Goal: Find contact information: Find contact information

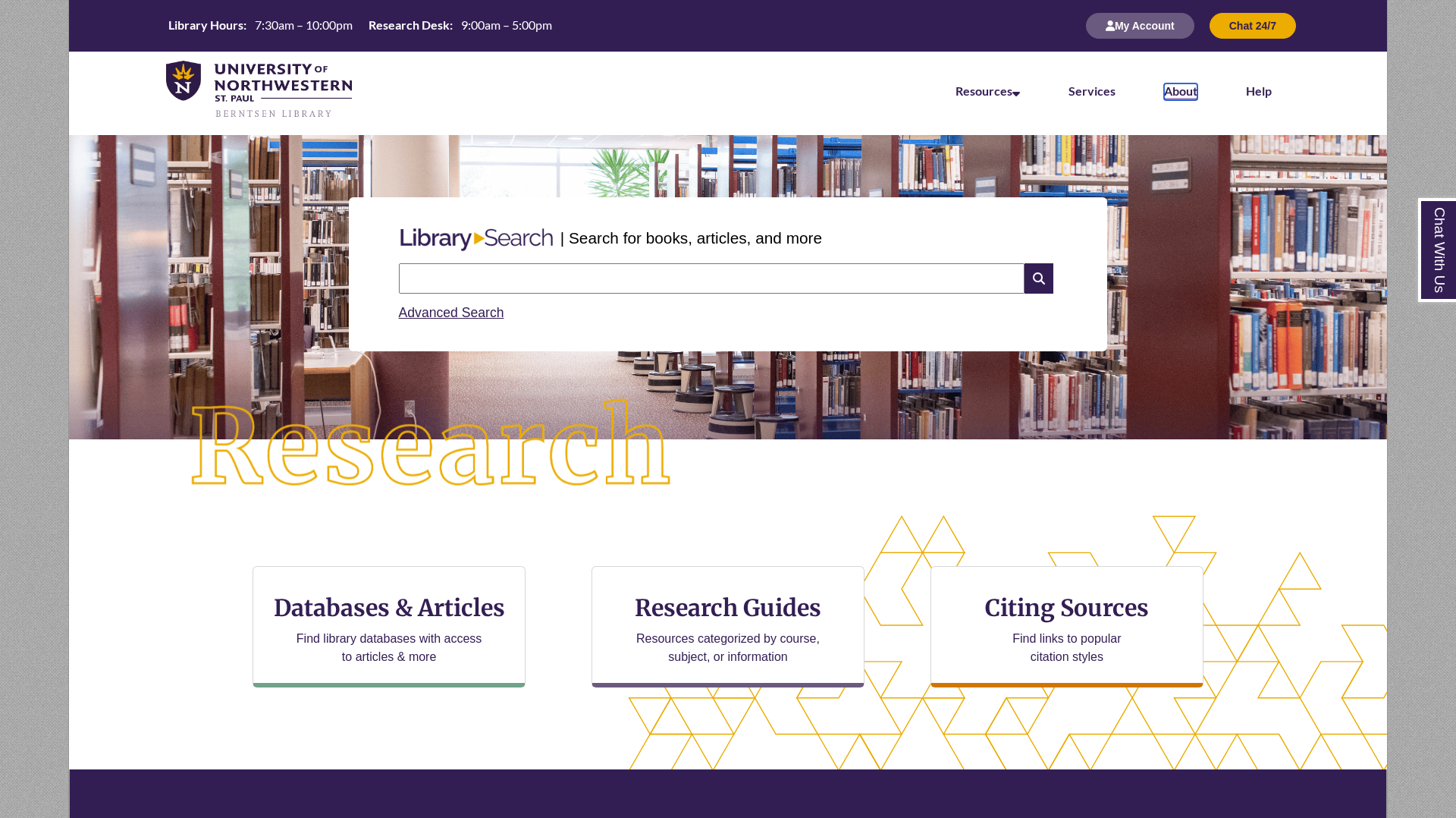
click at [1165, 89] on link "About" at bounding box center [1181, 92] width 33 height 17
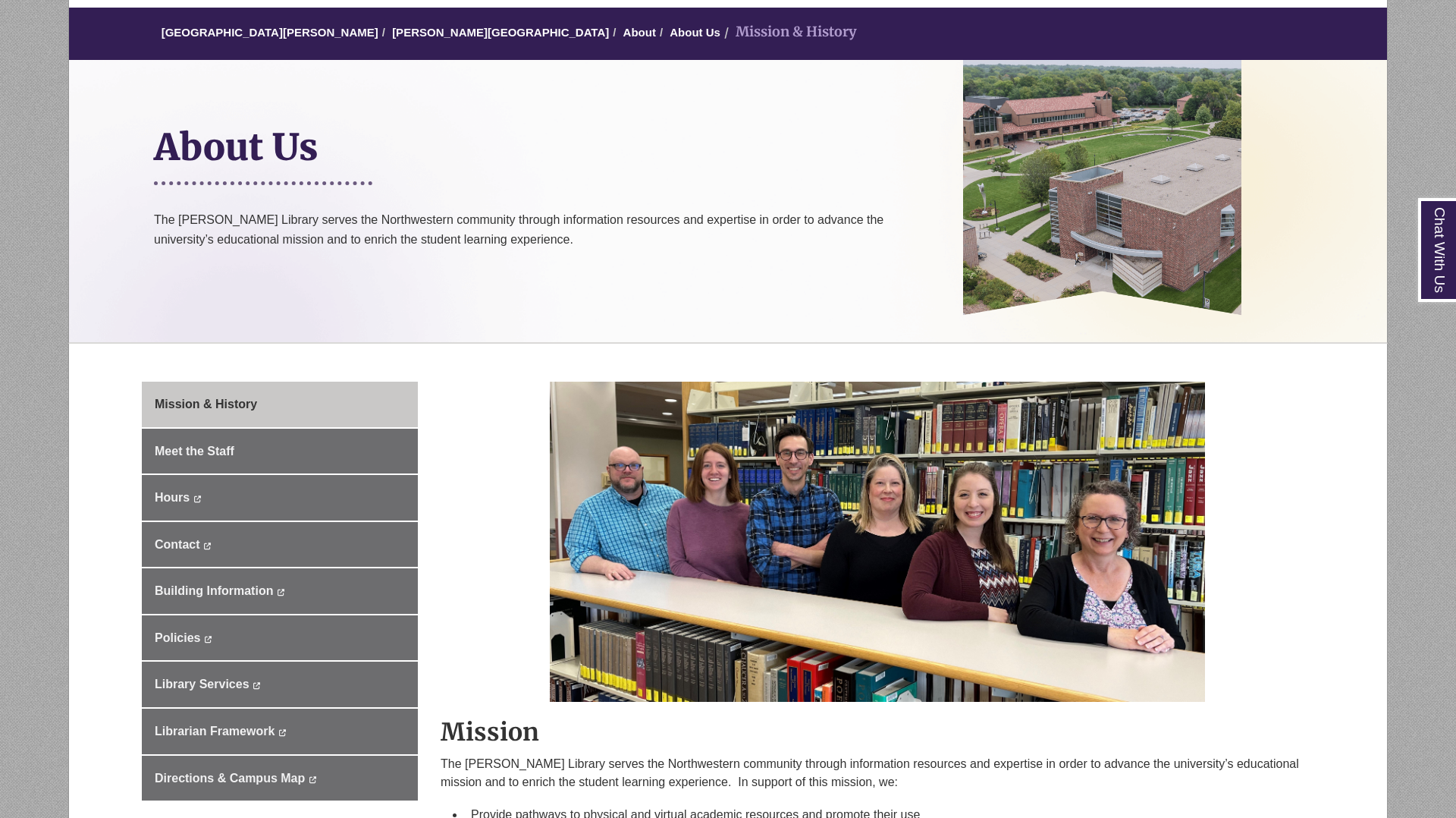
scroll to position [140, 0]
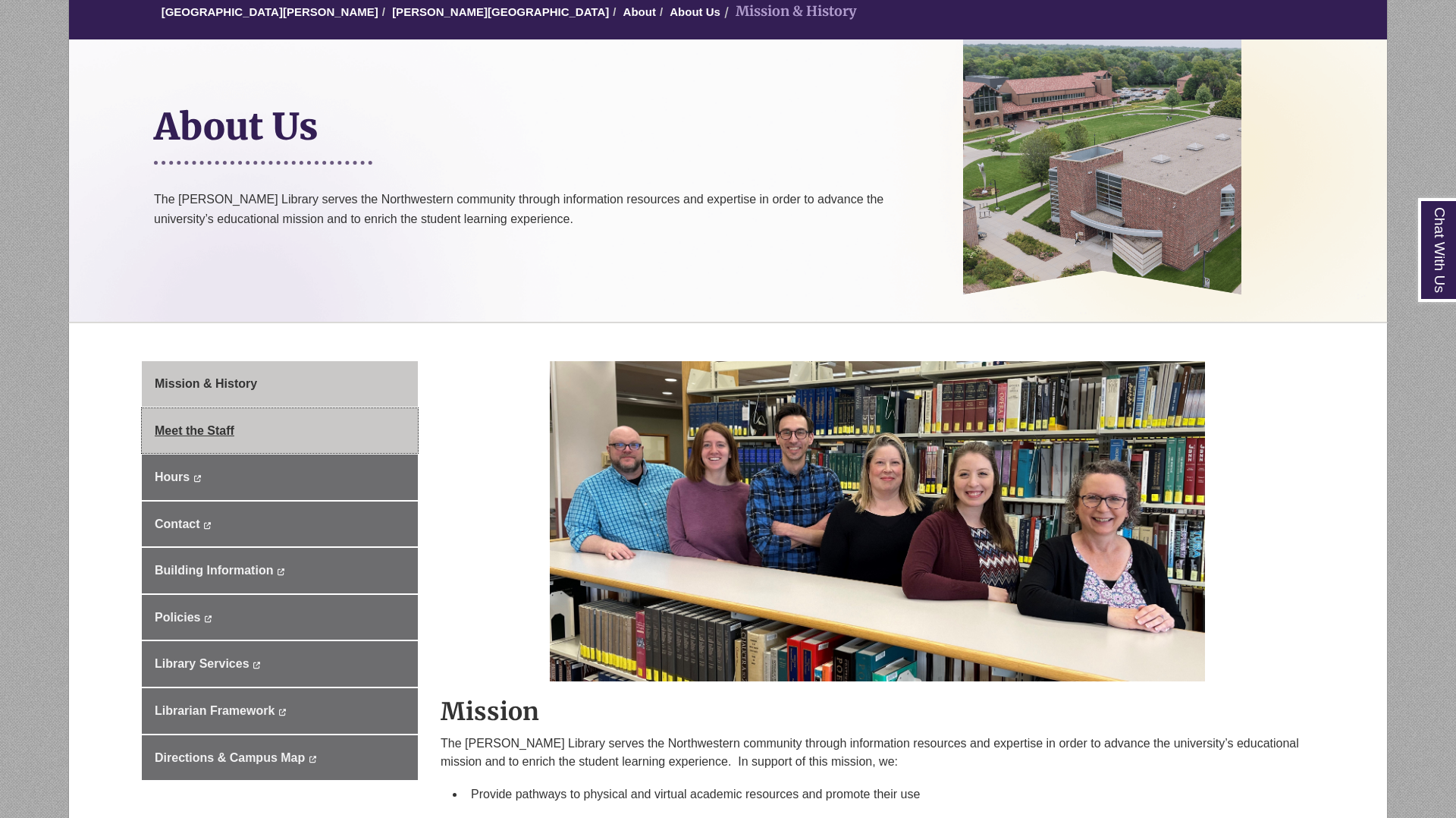
click at [212, 436] on span "Meet the Staff" at bounding box center [194, 430] width 79 height 13
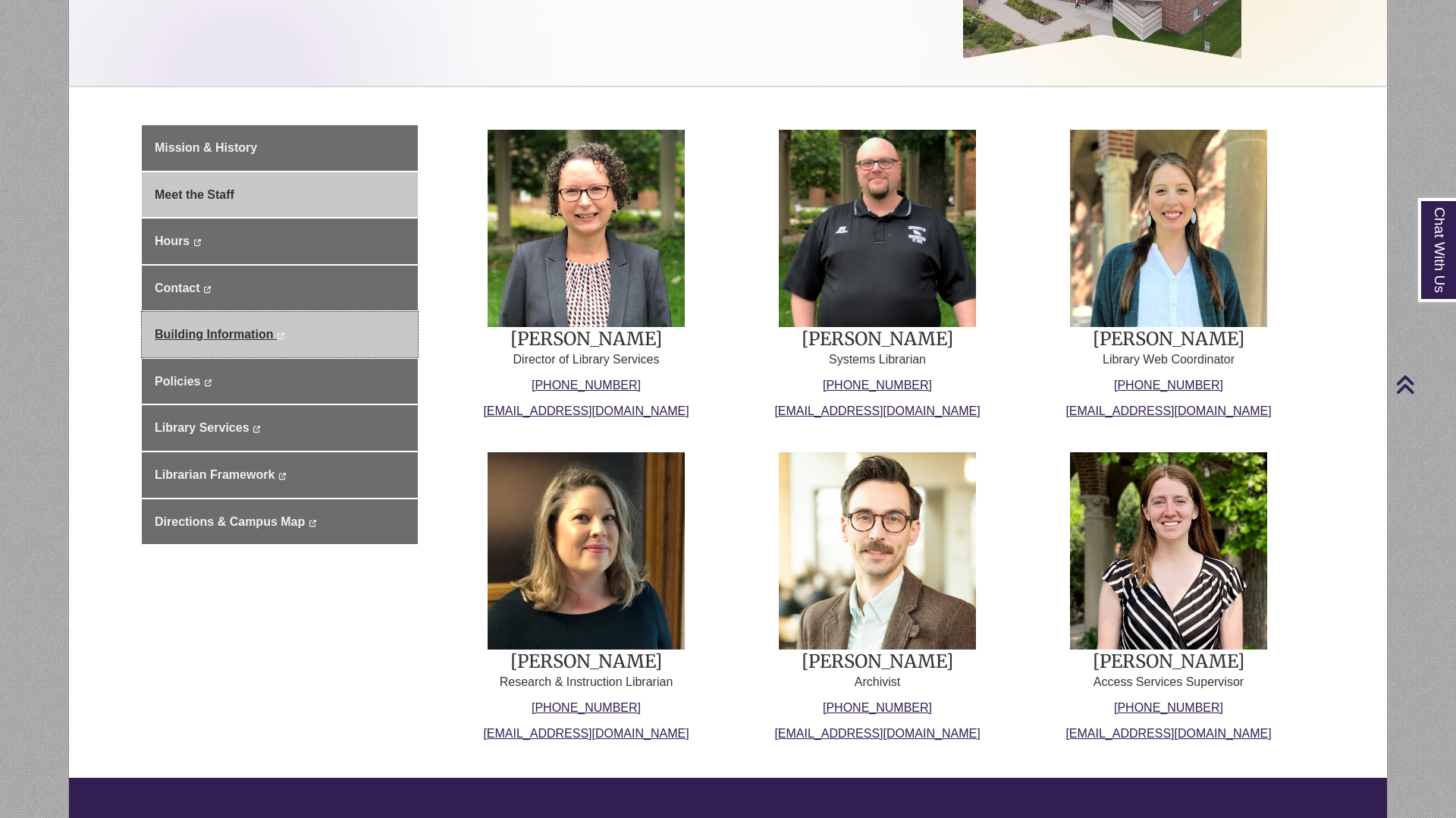
scroll to position [380, 0]
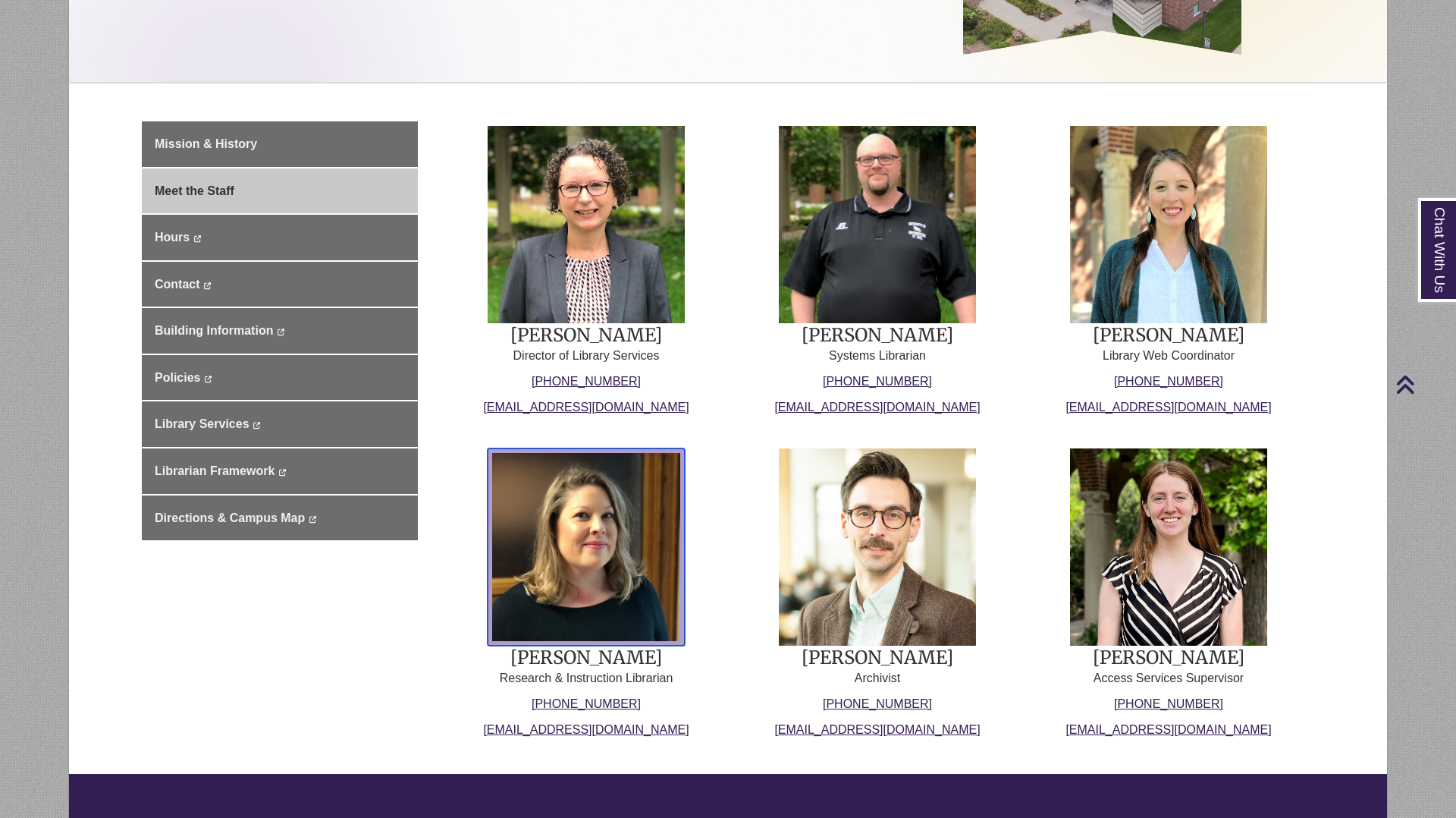
click at [641, 504] on img at bounding box center [586, 547] width 198 height 198
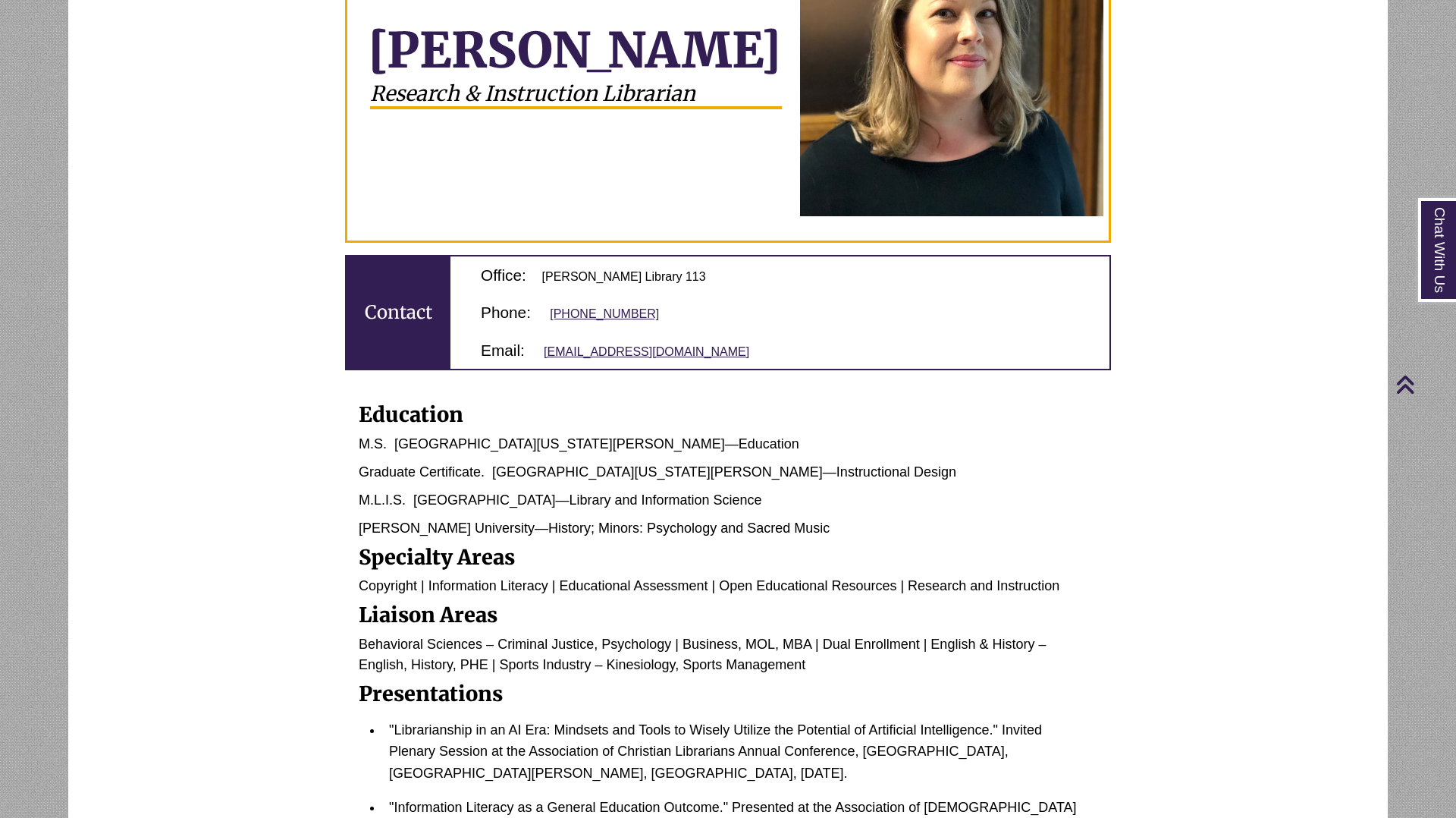
scroll to position [349, 0]
